Goal: Information Seeking & Learning: Check status

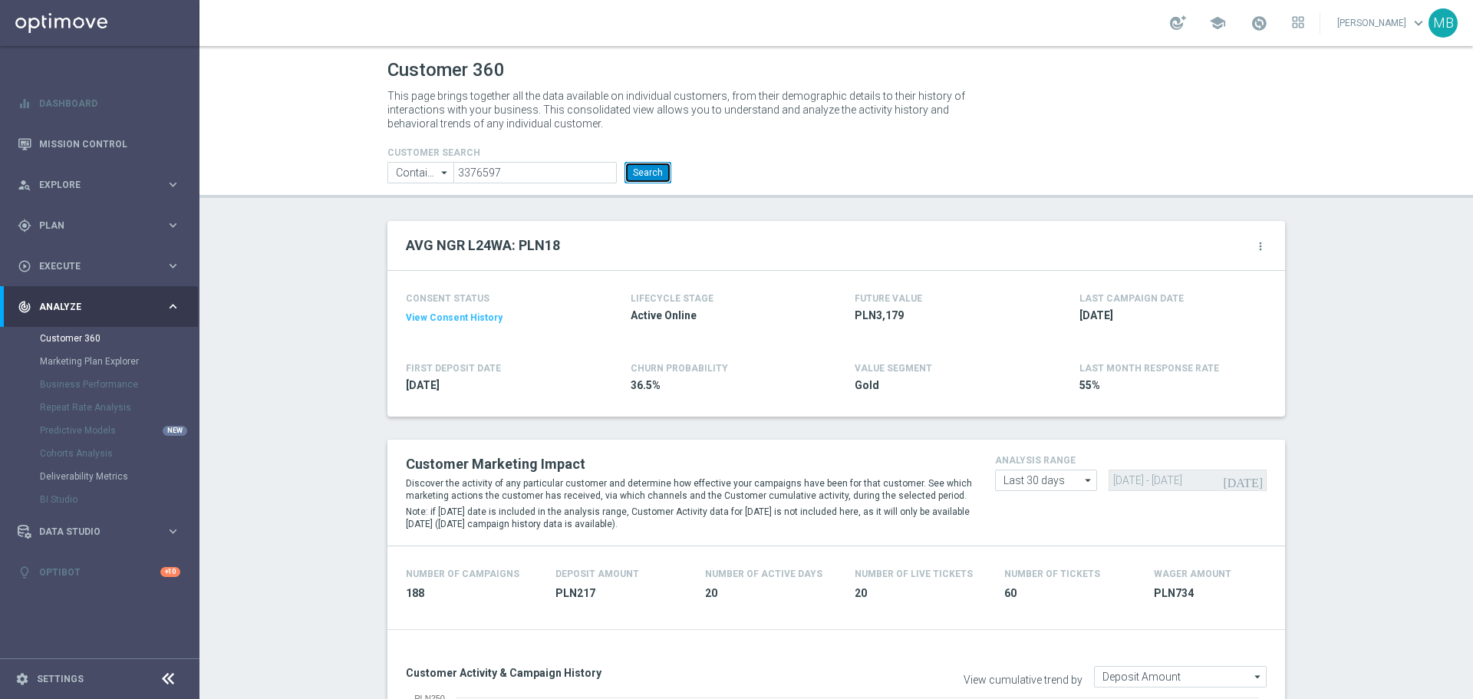
click at [638, 180] on button "Search" at bounding box center [648, 172] width 47 height 21
drag, startPoint x: 661, startPoint y: 173, endPoint x: 841, endPoint y: 71, distance: 206.5
click at [662, 173] on button "Search" at bounding box center [648, 172] width 47 height 21
click at [658, 170] on button "Search" at bounding box center [648, 172] width 47 height 21
click at [651, 178] on button "Search" at bounding box center [648, 172] width 47 height 21
